Goal: Information Seeking & Learning: Learn about a topic

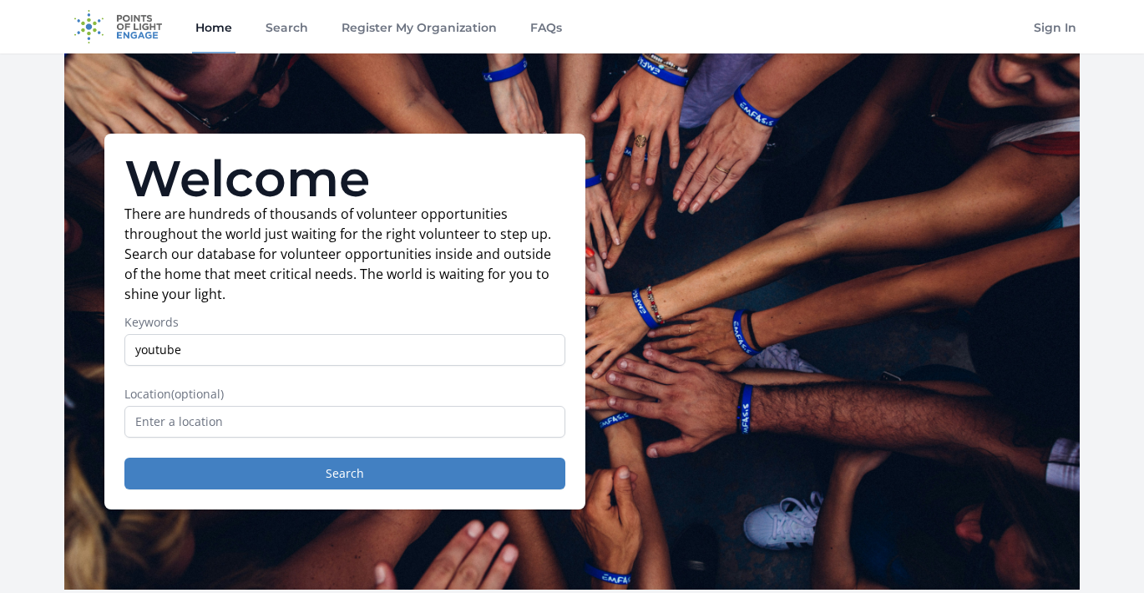
type input "youtube"
click at [124, 457] on button "Search" at bounding box center [344, 473] width 441 height 32
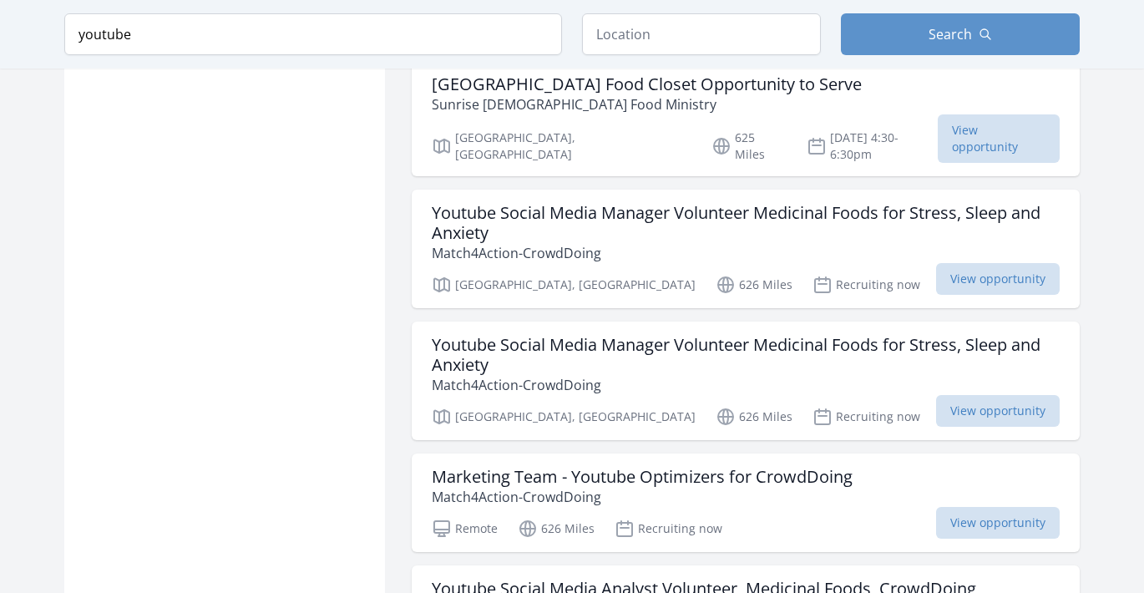
scroll to position [1825, 0]
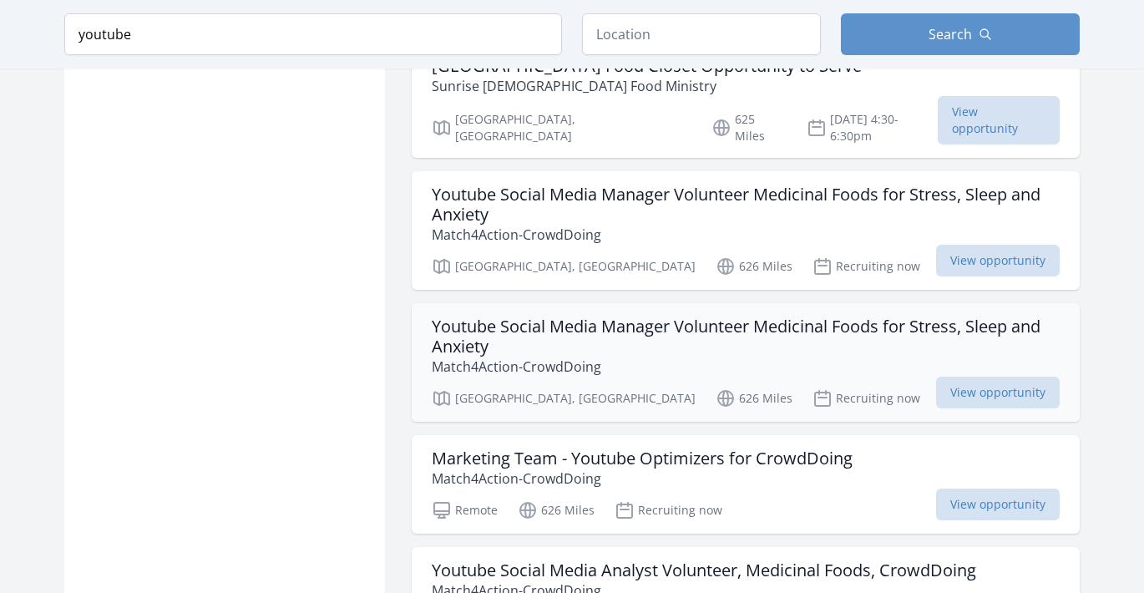
click at [462, 316] on h3 "Youtube Social Media Manager Volunteer Medicinal Foods for Stress, Sleep and An…" at bounding box center [746, 336] width 628 height 40
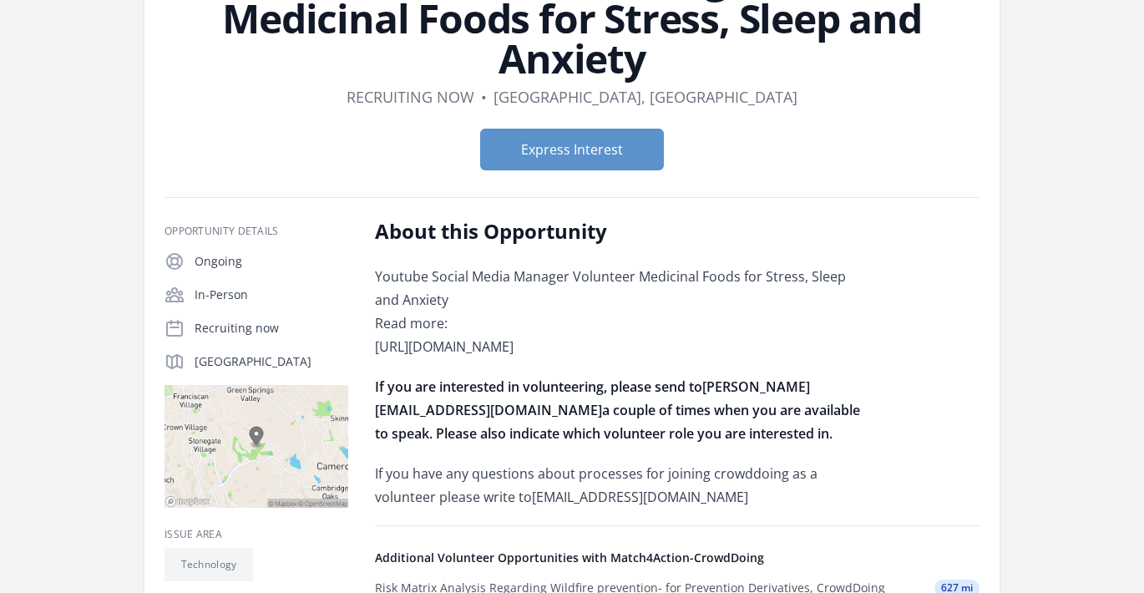
scroll to position [170, 0]
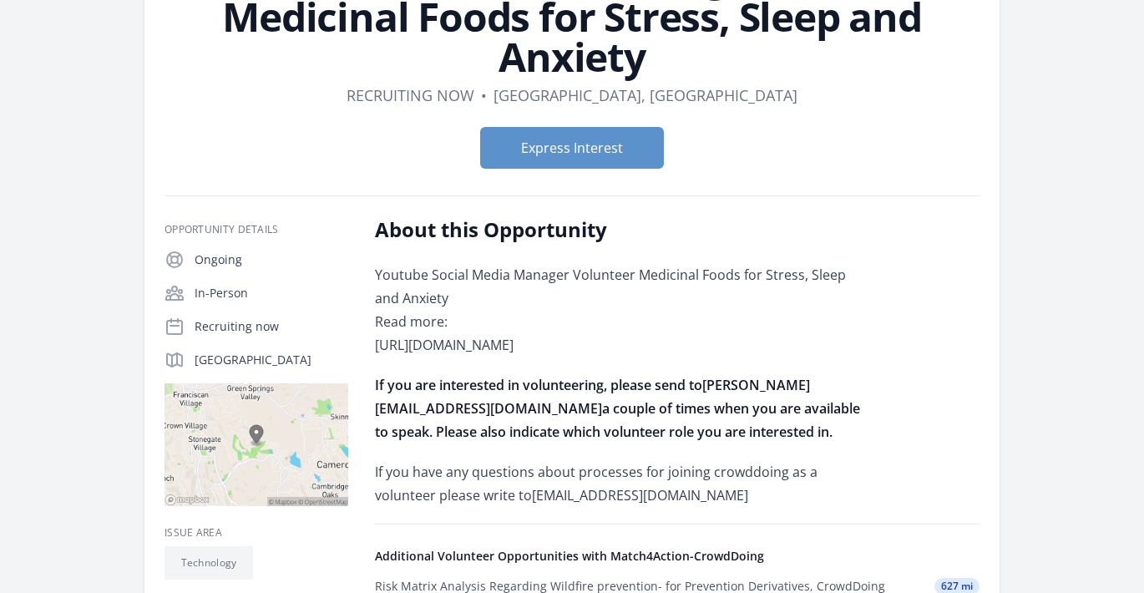
drag, startPoint x: 581, startPoint y: 372, endPoint x: 364, endPoint y: 345, distance: 218.8
click at [364, 345] on div "Opportunity Details Ongoing In-Person Recruiting now [GEOGRAPHIC_DATA], CA 9576…" at bounding box center [571, 599] width 815 height 766
copy p "[URL][DOMAIN_NAME]"
click at [429, 290] on p "Youtube Social Media Manager Volunteer Medicinal Foods for Stress, Sleep and An…" at bounding box center [619, 309] width 488 height 93
